Goal: Task Accomplishment & Management: Manage account settings

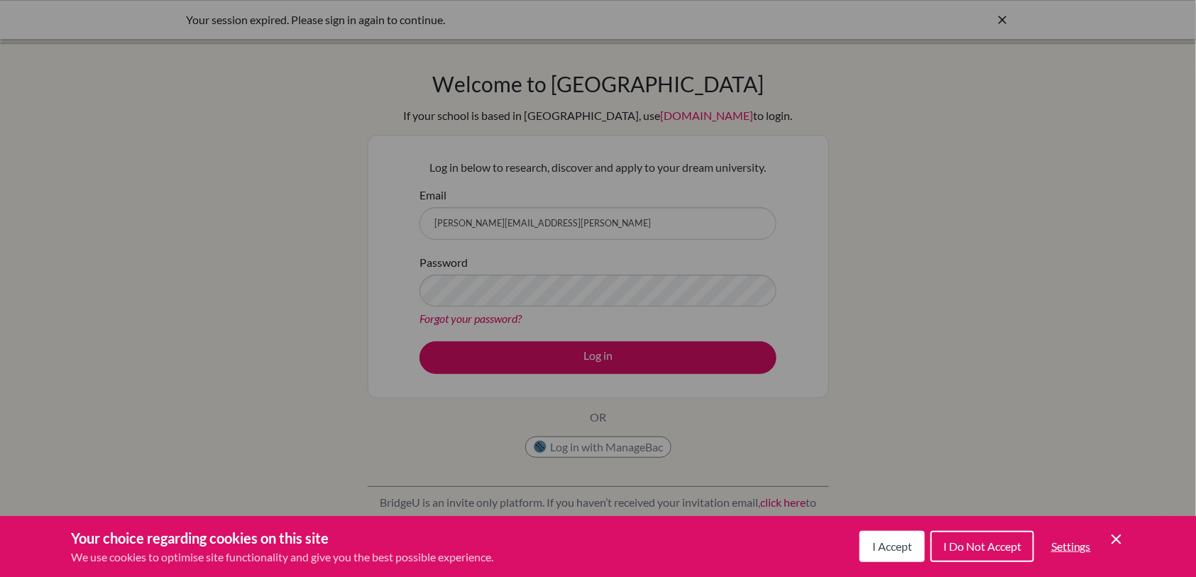
click at [1118, 538] on icon "Save and close" at bounding box center [1117, 540] width 10 height 10
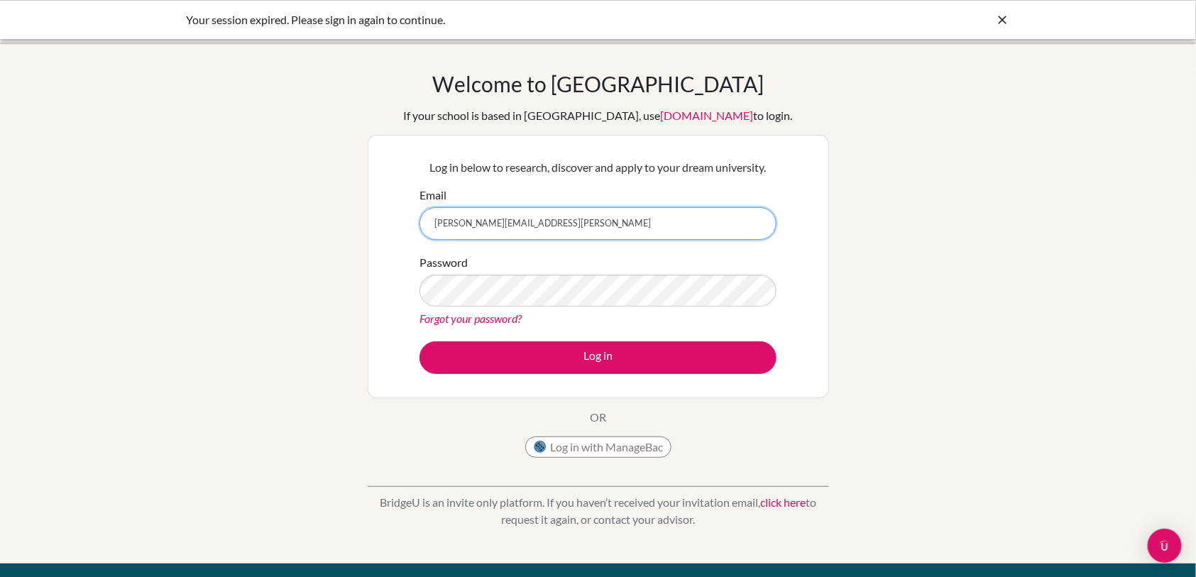
drag, startPoint x: 653, startPoint y: 211, endPoint x: 339, endPoint y: 207, distance: 313.8
click at [339, 207] on div "Welcome to [GEOGRAPHIC_DATA] If your school is based in [GEOGRAPHIC_DATA], use …" at bounding box center [598, 303] width 1196 height 464
type input "[EMAIL_ADDRESS][DOMAIN_NAME]"
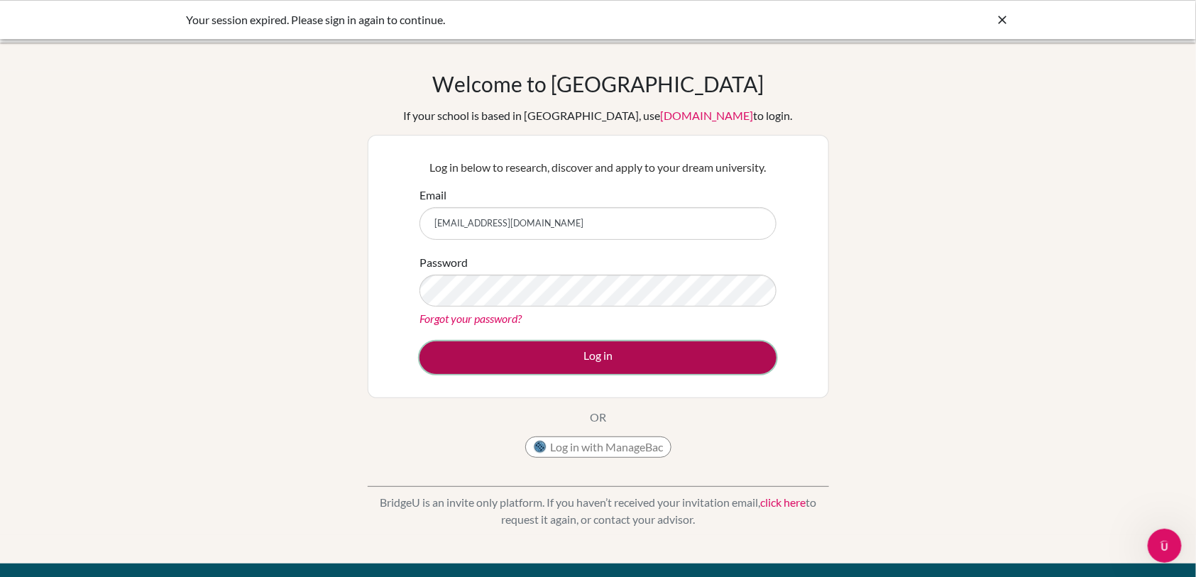
click at [559, 358] on button "Log in" at bounding box center [598, 357] width 357 height 33
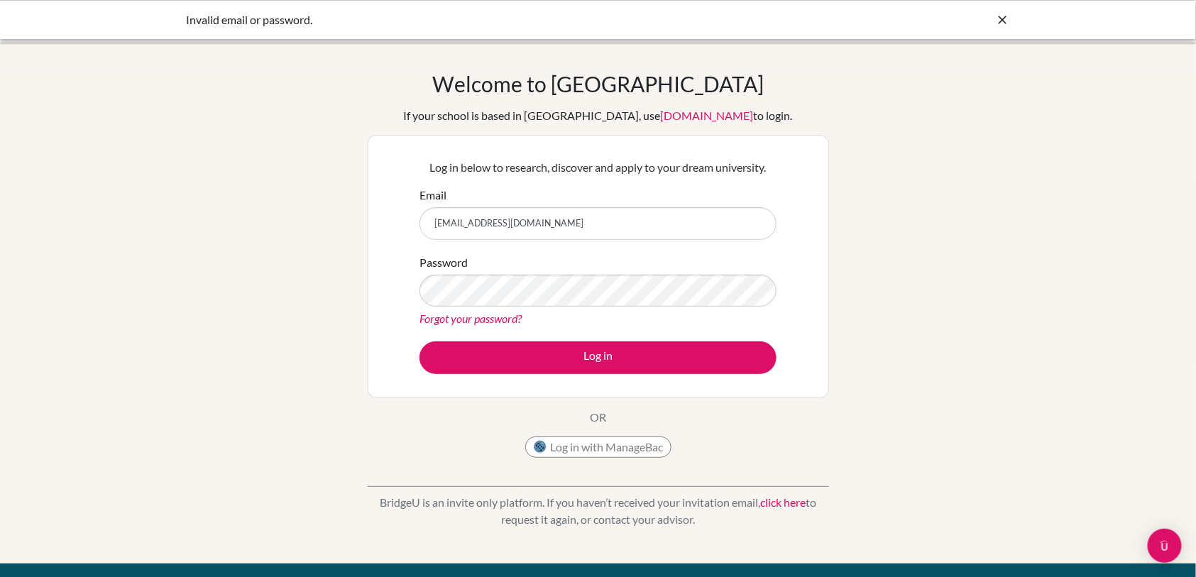
drag, startPoint x: 569, startPoint y: 221, endPoint x: 395, endPoint y: 229, distance: 174.1
click at [395, 229] on div "Log in below to research, discover and apply to your dream university. Email [E…" at bounding box center [598, 266] width 461 height 263
type input "[EMAIL_ADDRESS][PERSON_NAME][DOMAIN_NAME]"
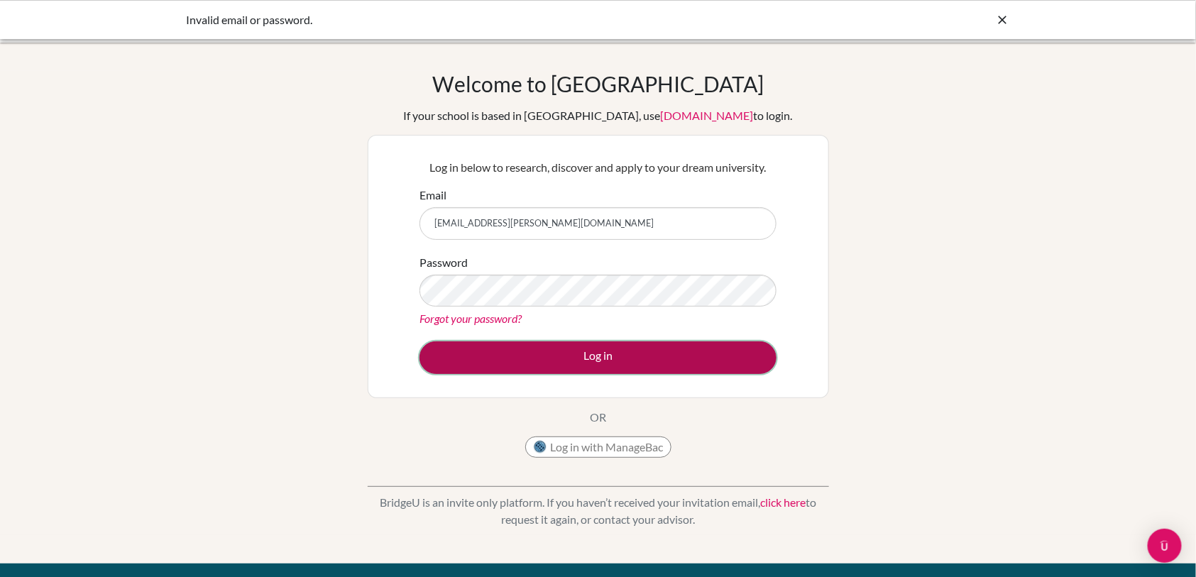
click at [471, 353] on button "Log in" at bounding box center [598, 357] width 357 height 33
